Goal: Task Accomplishment & Management: Complete application form

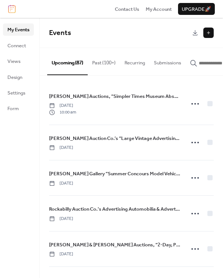
click at [211, 34] on button at bounding box center [209, 33] width 10 height 10
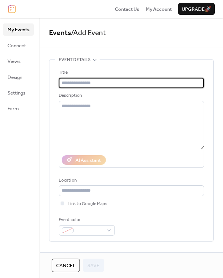
click at [96, 82] on input "text" at bounding box center [132, 83] width 146 height 10
paste input "**********"
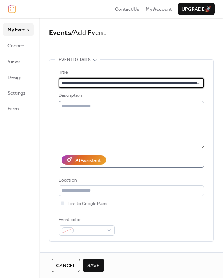
type input "**********"
click at [66, 108] on textarea at bounding box center [132, 125] width 146 height 48
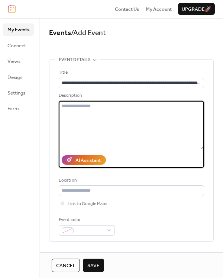
paste textarea "**********"
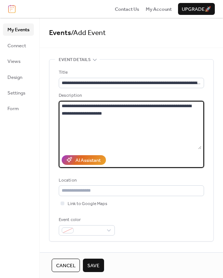
paste textarea "**********"
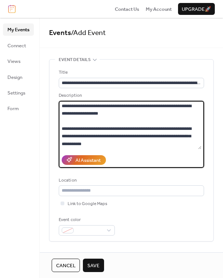
scroll to position [22, 0]
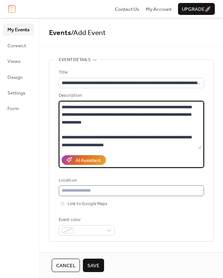
type textarea "**********"
click at [84, 191] on input "text" at bounding box center [132, 190] width 146 height 10
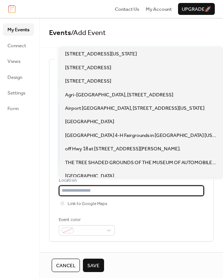
scroll to position [0, 0]
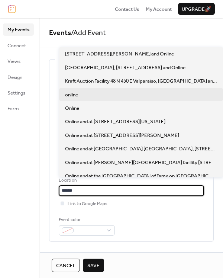
type input "******"
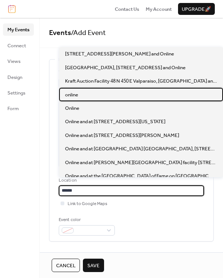
click at [76, 96] on span "online" at bounding box center [71, 94] width 13 height 7
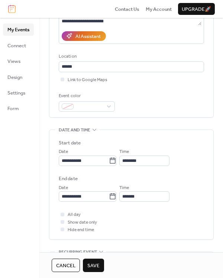
scroll to position [125, 0]
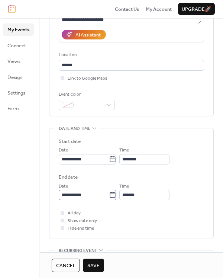
click at [116, 197] on icon at bounding box center [113, 195] width 6 height 6
click at [109, 197] on input "**********" at bounding box center [84, 195] width 50 height 10
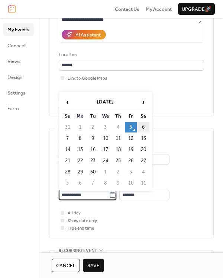
click at [143, 127] on td "6" at bounding box center [144, 127] width 12 height 10
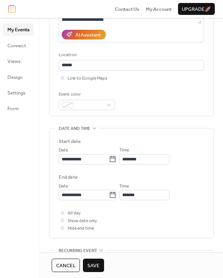
type input "**********"
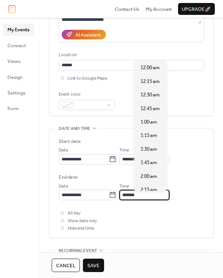
drag, startPoint x: 153, startPoint y: 196, endPoint x: 159, endPoint y: 197, distance: 6.1
click at [153, 196] on input "*******" at bounding box center [144, 195] width 50 height 10
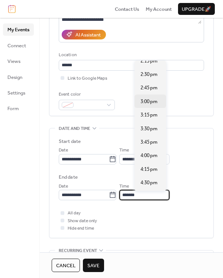
scroll to position [808, 0]
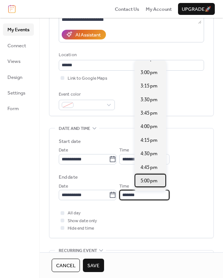
click at [156, 177] on span "5:00 pm" at bounding box center [149, 180] width 17 height 7
type input "*******"
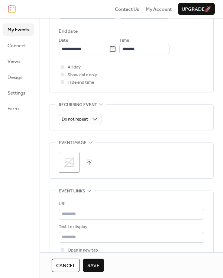
scroll to position [271, 0]
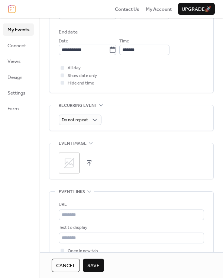
click at [90, 164] on button "button" at bounding box center [89, 163] width 10 height 10
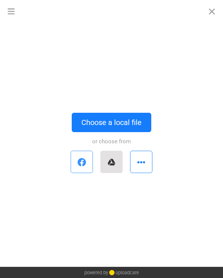
scroll to position [0, 0]
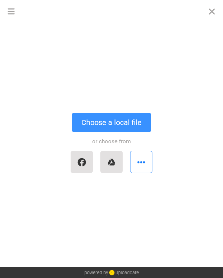
click at [112, 127] on button "Choose a local file" at bounding box center [112, 122] width 80 height 19
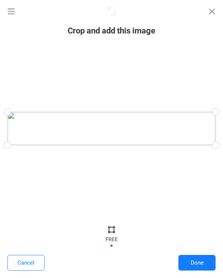
click at [200, 261] on button "Done" at bounding box center [197, 263] width 37 height 16
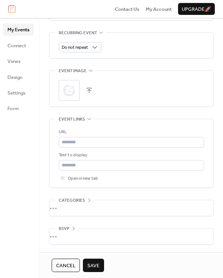
scroll to position [346, 0]
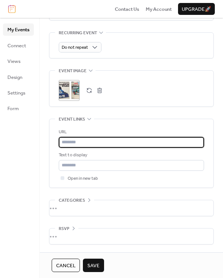
click at [76, 145] on input "text" at bounding box center [132, 142] width 146 height 10
paste input "**********"
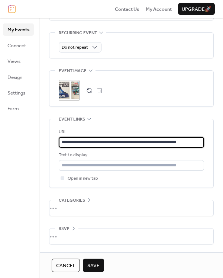
type input "**********"
click at [97, 264] on span "Save" at bounding box center [93, 265] width 12 height 7
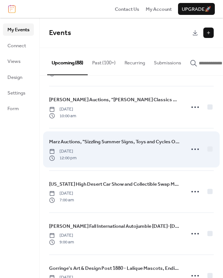
scroll to position [267, 0]
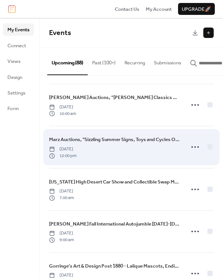
click at [183, 144] on div "Marz Auctions, "Sizzling Summer Signs, Toys and Cycles Online Auction" ending S…" at bounding box center [131, 147] width 165 height 42
click at [193, 144] on icon at bounding box center [195, 147] width 12 height 12
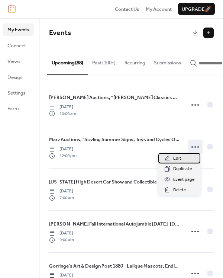
click at [179, 156] on span "Edit" at bounding box center [177, 158] width 8 height 7
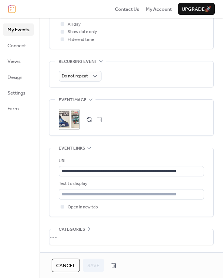
scroll to position [327, 0]
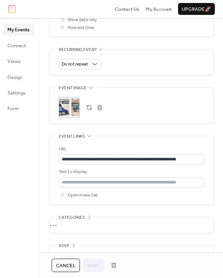
click at [100, 109] on button "button" at bounding box center [100, 107] width 10 height 10
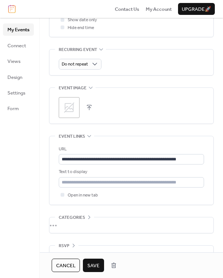
click at [90, 105] on button "button" at bounding box center [89, 107] width 10 height 10
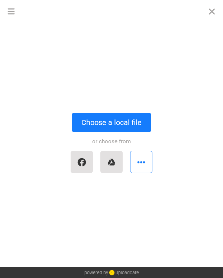
scroll to position [0, 0]
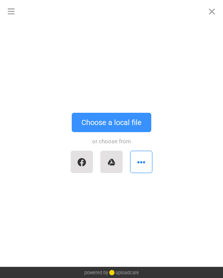
click at [98, 121] on button "Choose a local file" at bounding box center [112, 122] width 80 height 19
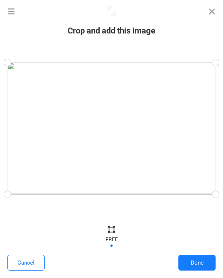
click at [202, 264] on button "Done" at bounding box center [197, 263] width 37 height 16
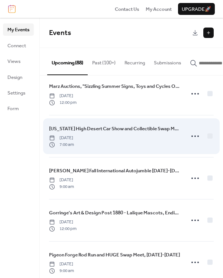
scroll to position [322, 0]
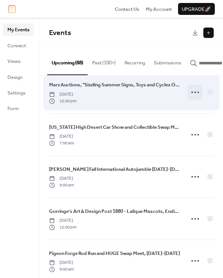
click at [195, 89] on icon at bounding box center [195, 92] width 12 height 12
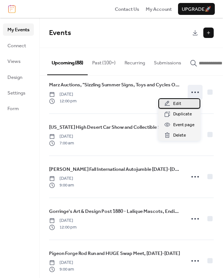
click at [179, 102] on span "Edit" at bounding box center [177, 103] width 8 height 7
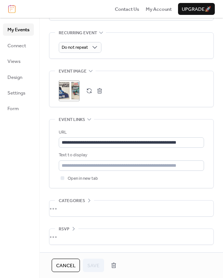
scroll to position [346, 0]
click at [100, 90] on button "button" at bounding box center [100, 91] width 10 height 10
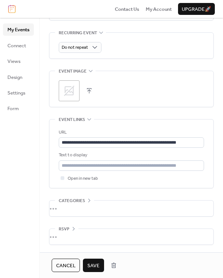
click at [90, 86] on button "button" at bounding box center [89, 91] width 10 height 10
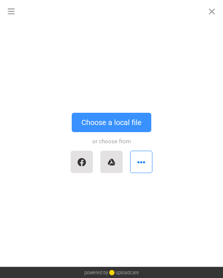
scroll to position [0, 0]
click at [110, 118] on button "Choose a local file" at bounding box center [112, 122] width 80 height 19
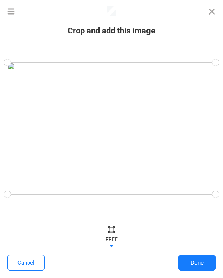
click at [202, 262] on button "Done" at bounding box center [197, 263] width 37 height 16
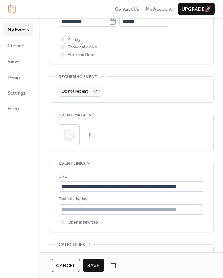
click at [89, 263] on span "Save" at bounding box center [93, 265] width 12 height 7
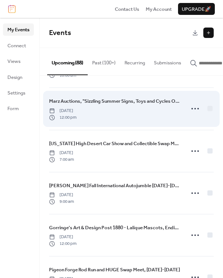
click at [121, 114] on div "Marz Auctions, "Sizzling Summer Signs, Toys and Cycles Online Auction" ending S…" at bounding box center [114, 108] width 131 height 23
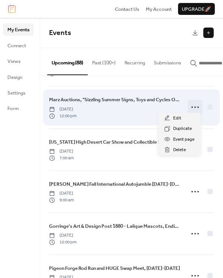
click at [193, 107] on icon at bounding box center [195, 107] width 12 height 12
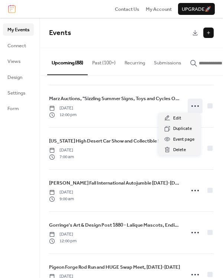
scroll to position [307, 0]
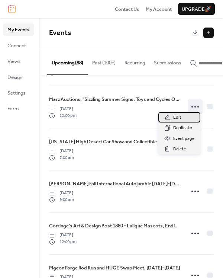
click at [178, 119] on span "Edit" at bounding box center [177, 117] width 8 height 7
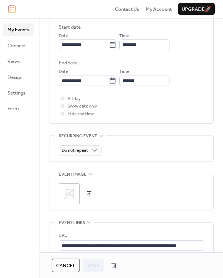
scroll to position [244, 0]
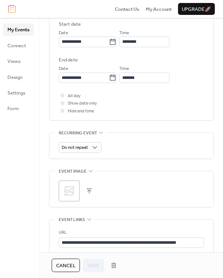
click at [90, 191] on button "button" at bounding box center [89, 191] width 10 height 10
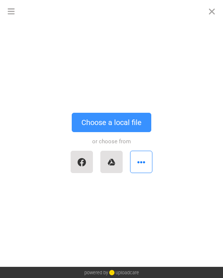
click at [101, 119] on button "Choose a local file" at bounding box center [112, 122] width 80 height 19
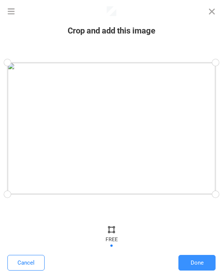
click at [201, 265] on button "Done" at bounding box center [197, 263] width 37 height 16
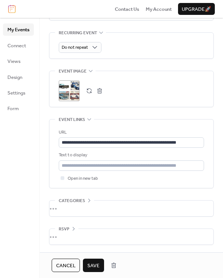
scroll to position [346, 0]
click at [95, 262] on span "Save" at bounding box center [93, 265] width 12 height 7
